Goal: Task Accomplishment & Management: Complete application form

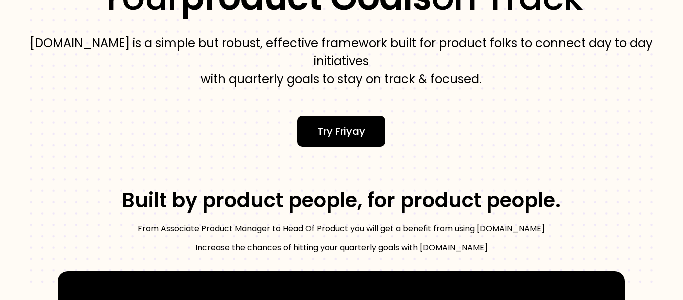
scroll to position [154, 0]
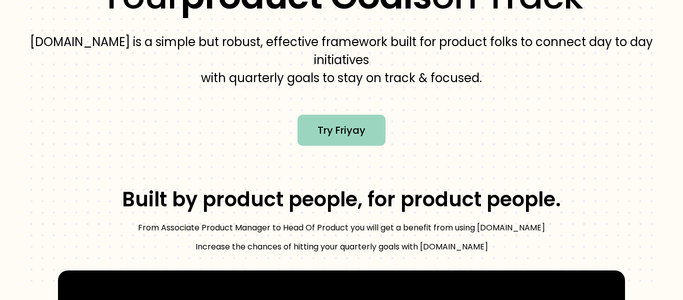
click at [337, 122] on span "Try Friyay" at bounding box center [342, 130] width 48 height 16
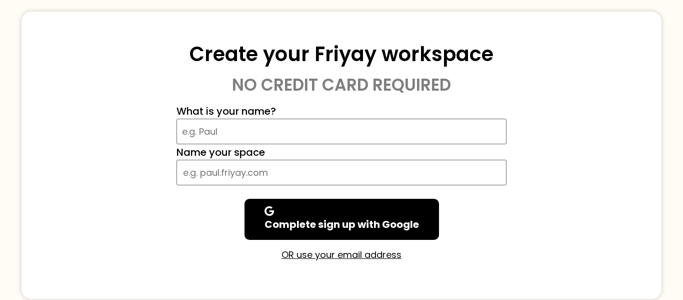
scroll to position [92, 0]
click at [291, 136] on input "What is your name?" at bounding box center [342, 131] width 330 height 26
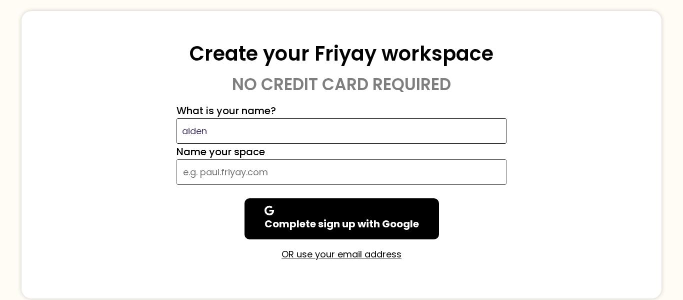
type input "aiden"
click at [265, 177] on input "What is your name?" at bounding box center [342, 172] width 330 height 26
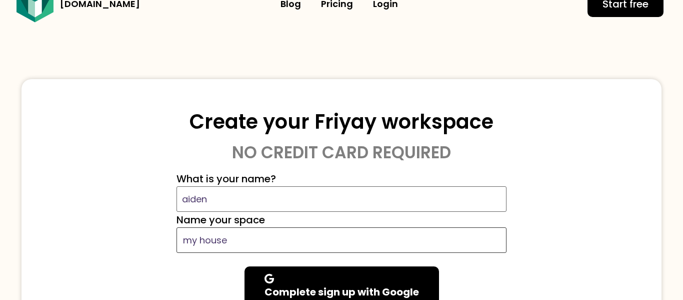
type input "my house"
click button "Start Trial" at bounding box center [0, 0] width 0 height 0
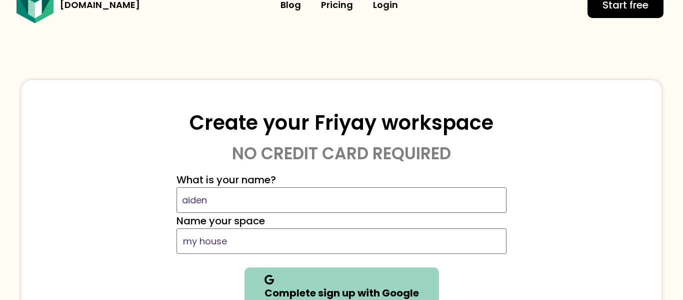
click at [304, 278] on span at bounding box center [342, 280] width 155 height 10
